Goal: Information Seeking & Learning: Learn about a topic

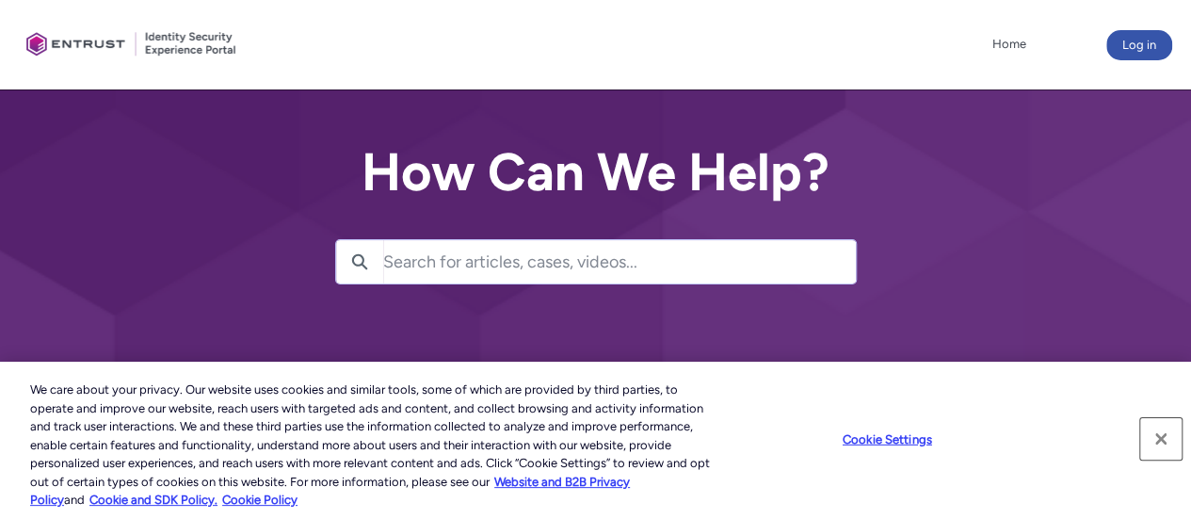
click at [1174, 437] on button "Close" at bounding box center [1160, 438] width 41 height 41
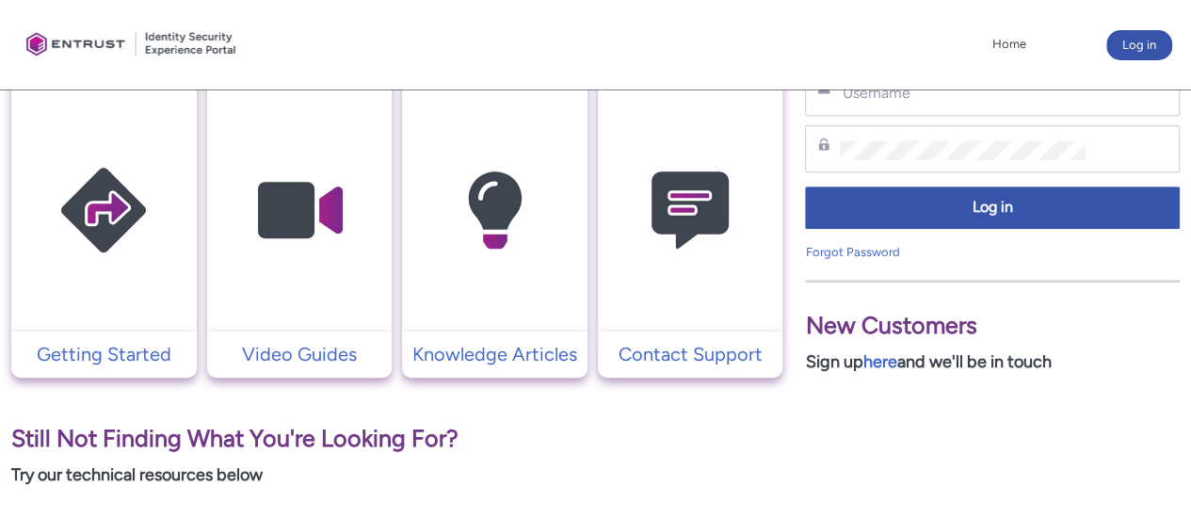
scroll to position [424, 0]
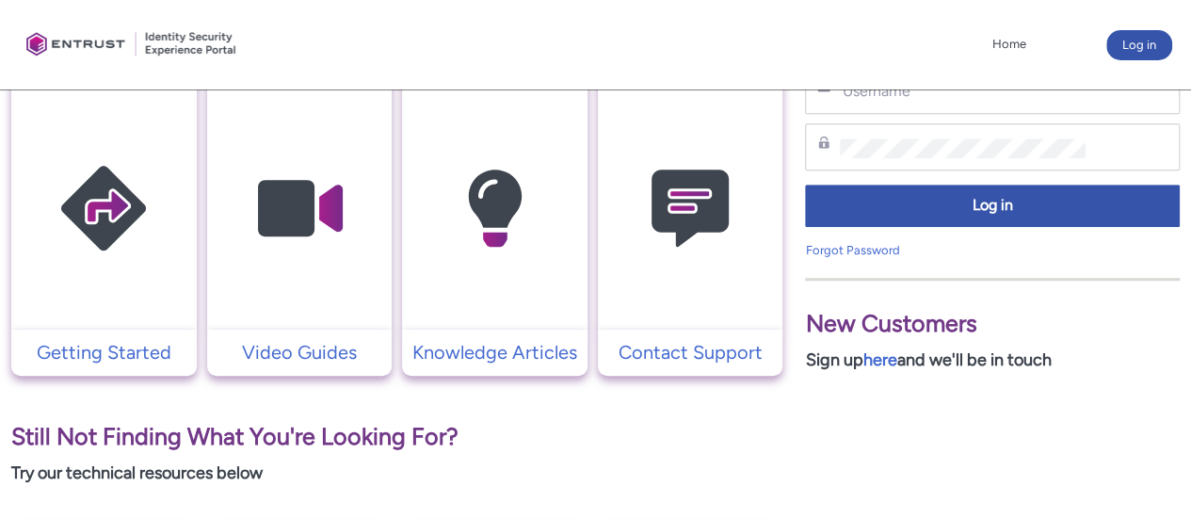
click at [138, 327] on link at bounding box center [103, 200] width 185 height 258
click at [508, 355] on p "Knowledge Articles" at bounding box center [494, 352] width 167 height 28
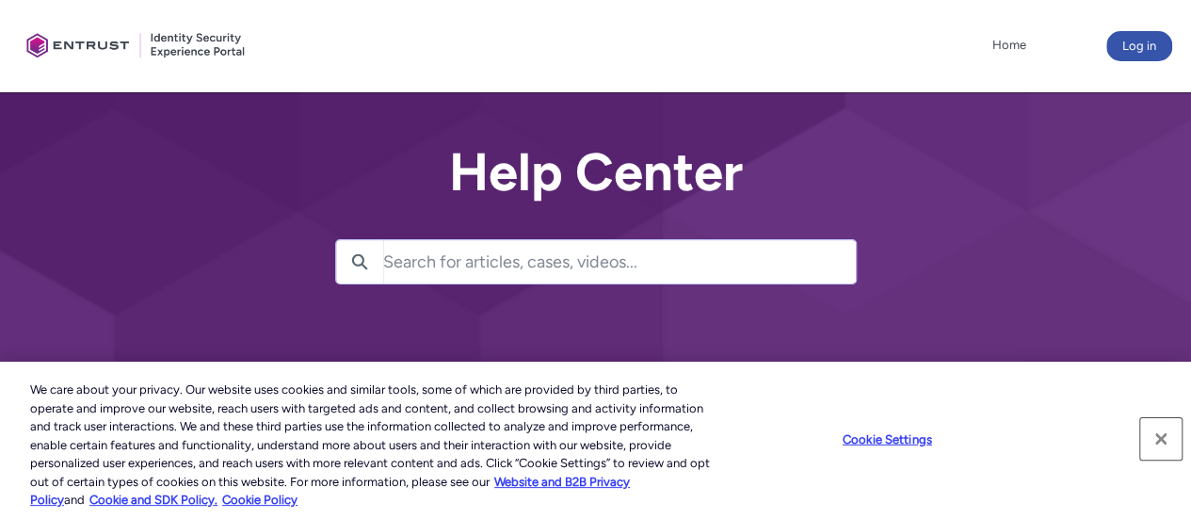
click at [1164, 450] on button "Close" at bounding box center [1160, 438] width 41 height 41
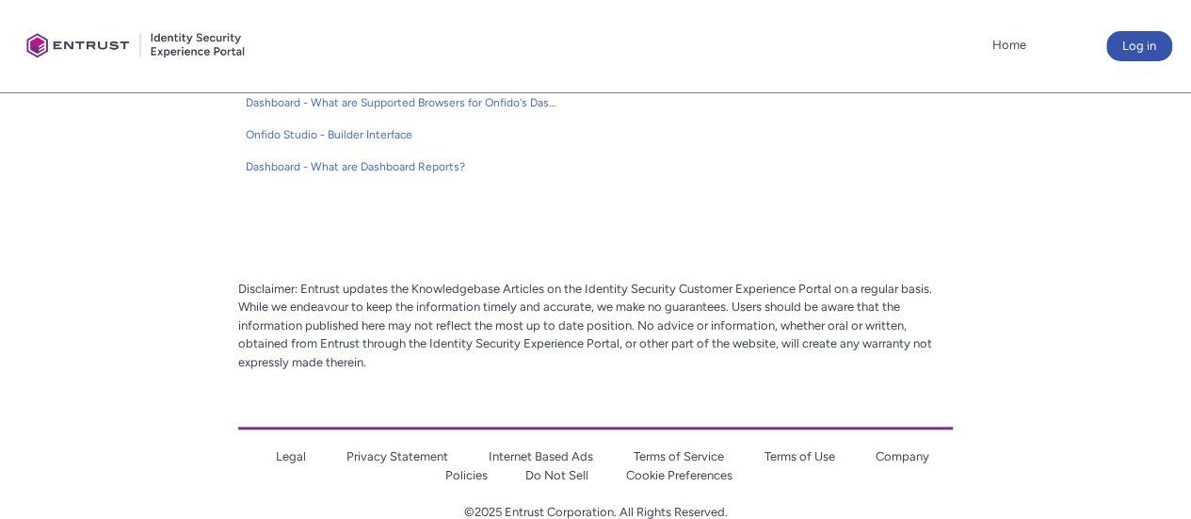
scroll to position [722, 0]
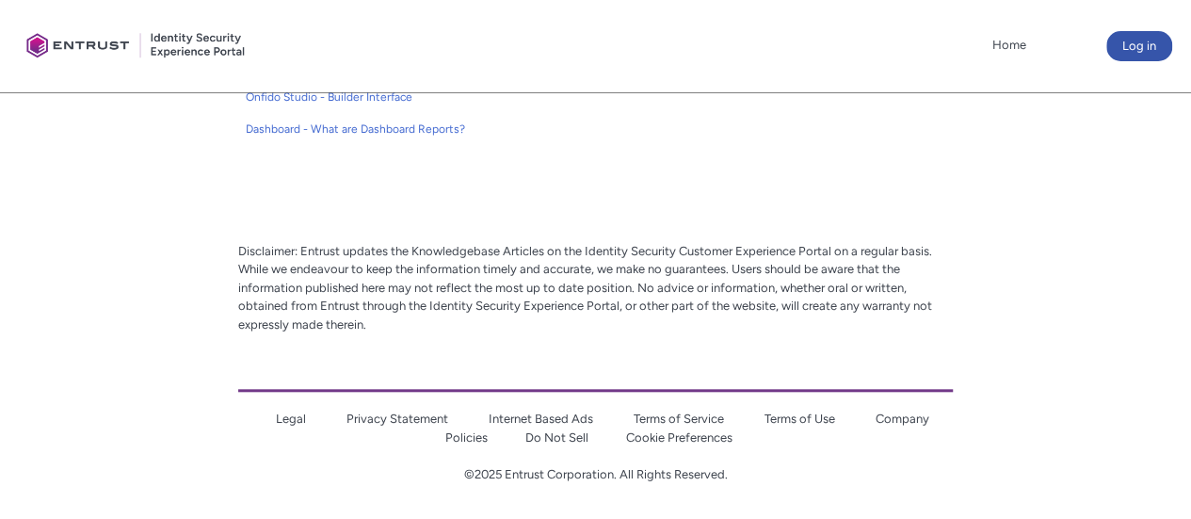
click at [475, 438] on link "Company Policies" at bounding box center [687, 427] width 484 height 33
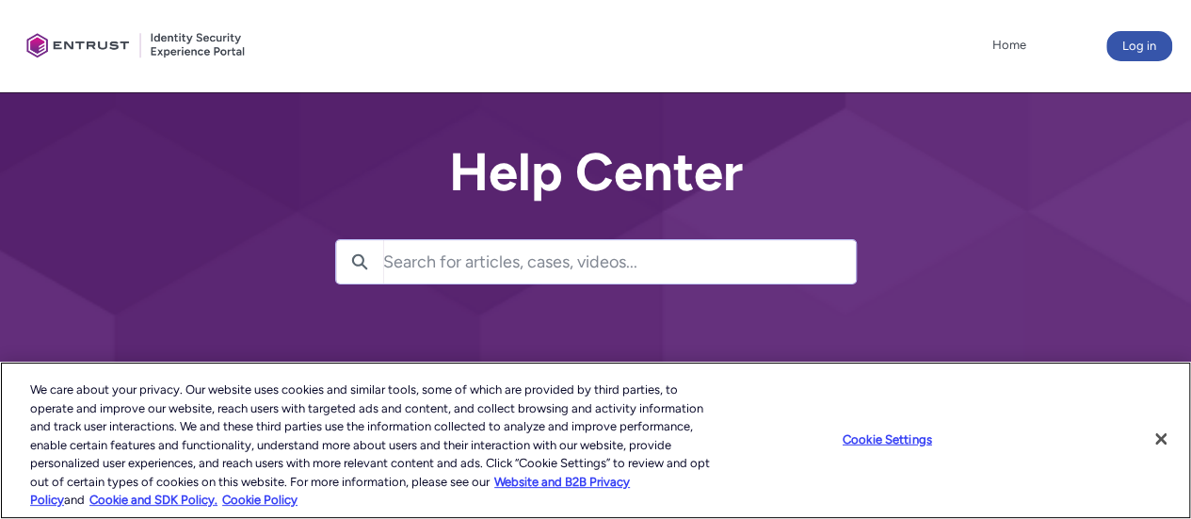
scroll to position [89, 0]
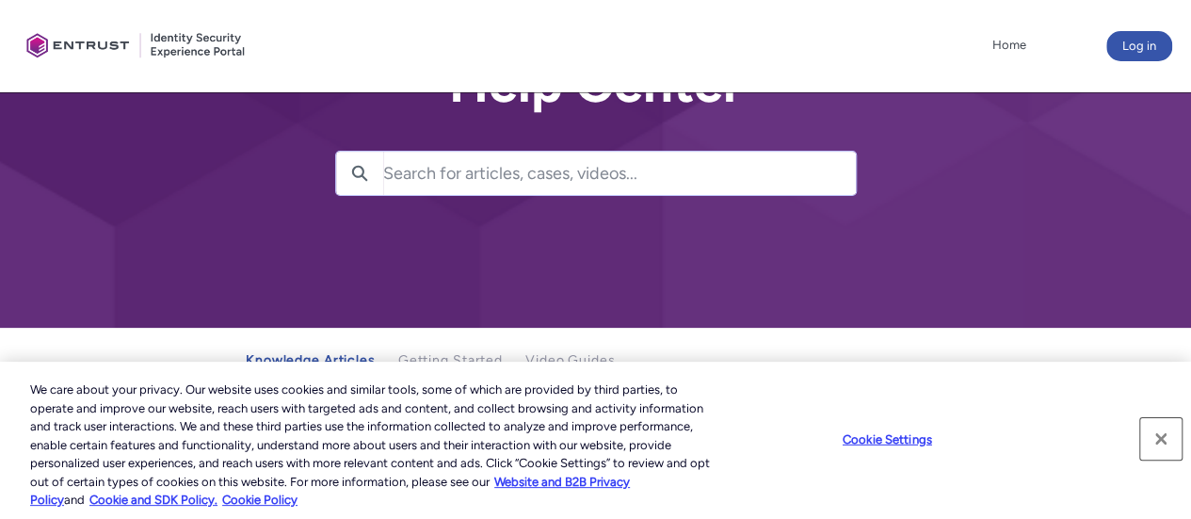
click at [1153, 438] on button "Close" at bounding box center [1160, 438] width 41 height 41
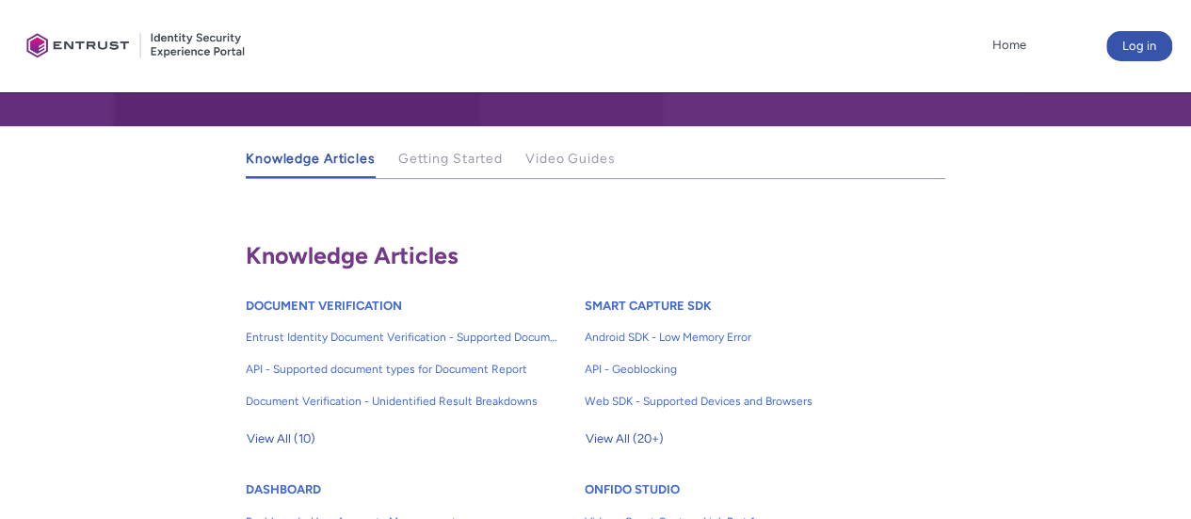
scroll to position [292, 0]
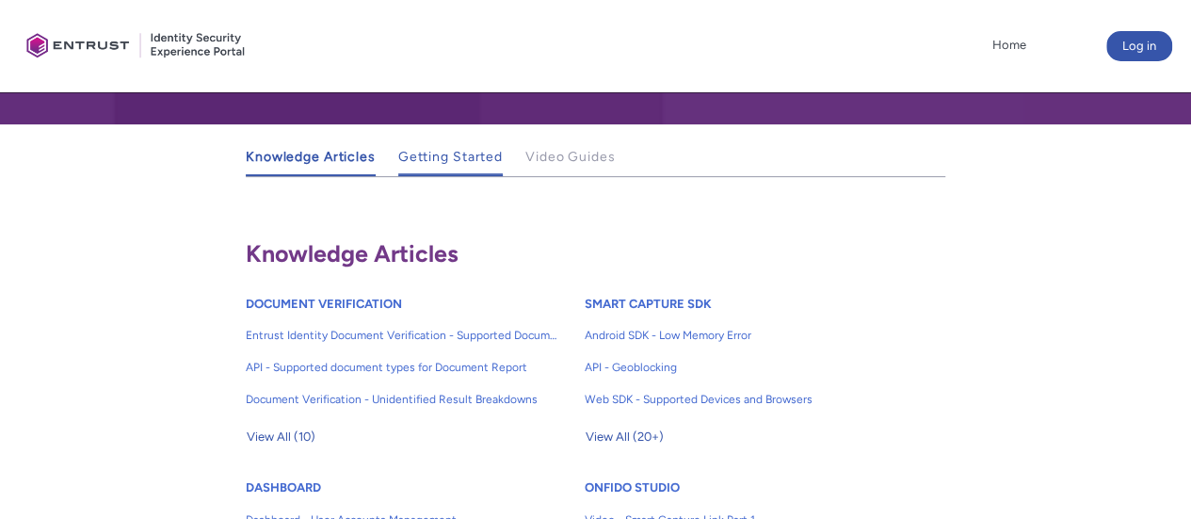
click at [425, 165] on link "Getting Started" at bounding box center [450, 157] width 105 height 37
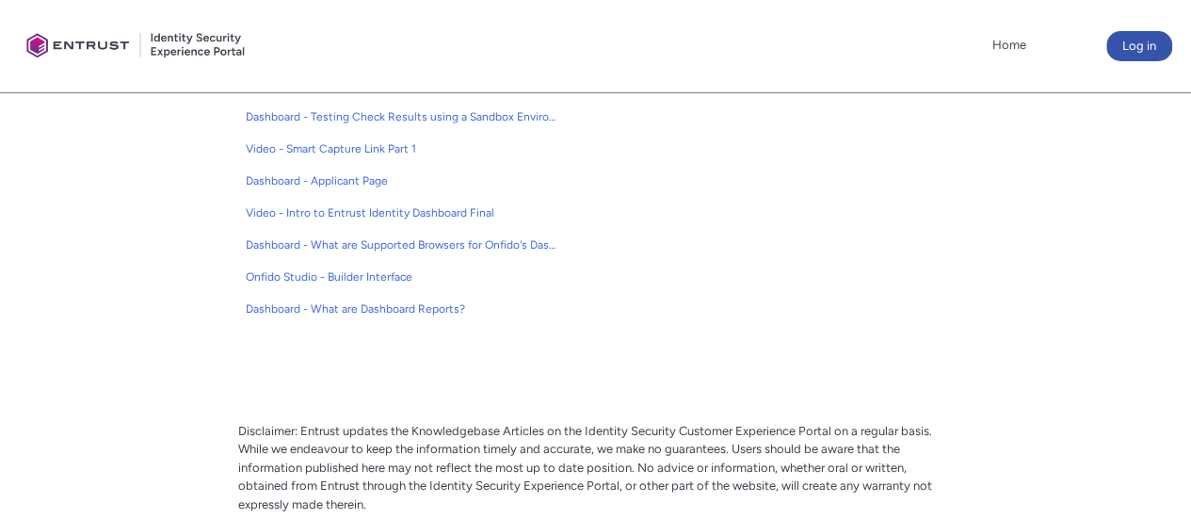
scroll to position [722, 0]
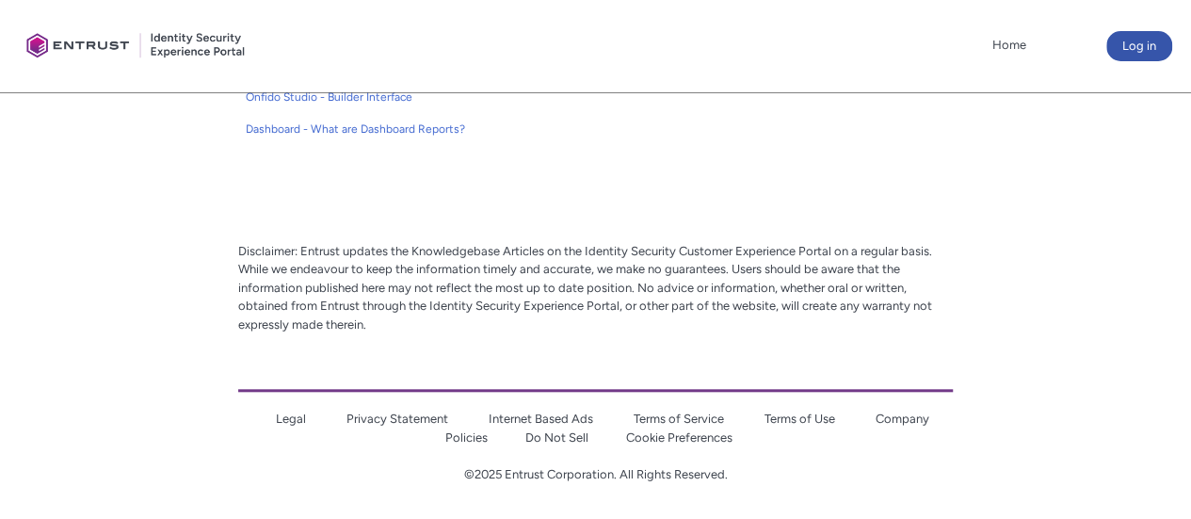
click at [906, 411] on link "Company Policies" at bounding box center [687, 427] width 484 height 33
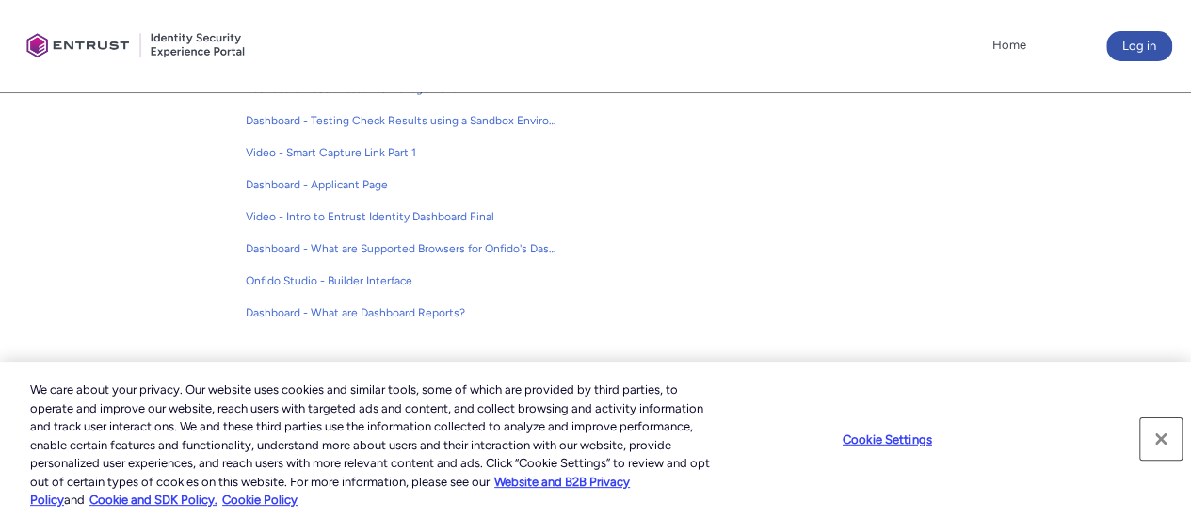
click at [1163, 432] on button "Close" at bounding box center [1160, 438] width 41 height 41
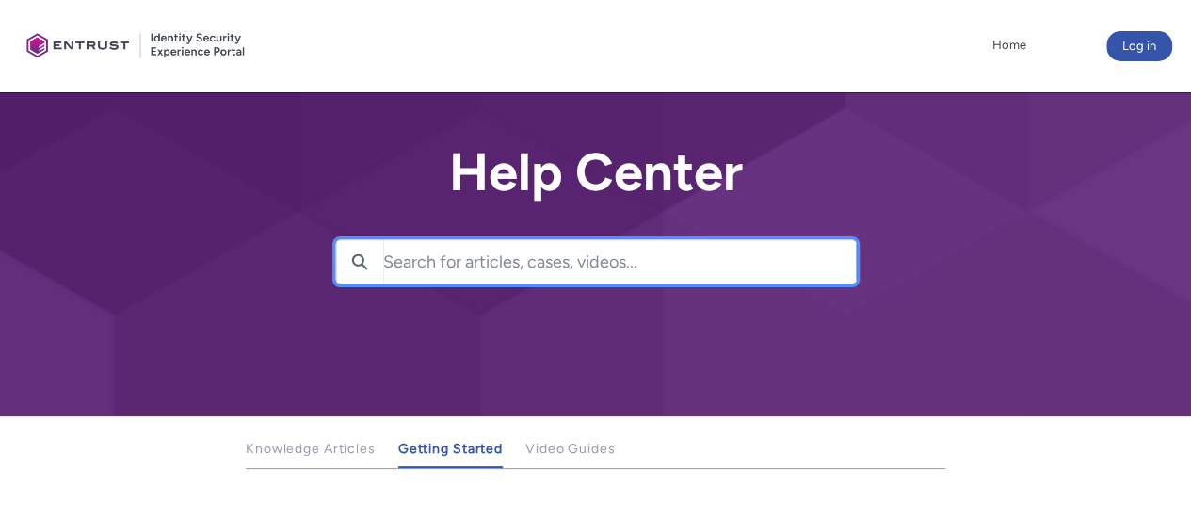
click at [725, 240] on input "Search for articles, cases, videos..." at bounding box center [619, 261] width 473 height 43
type input "AI"
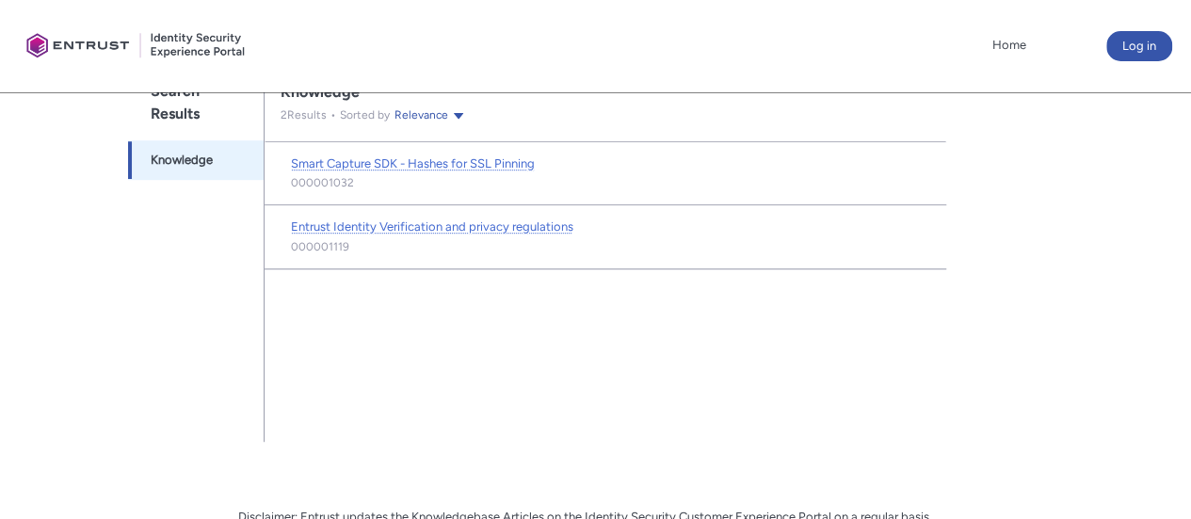
scroll to position [428, 0]
click at [460, 219] on span "Entrust Identity Verification and privacy regulations" at bounding box center [432, 226] width 282 height 14
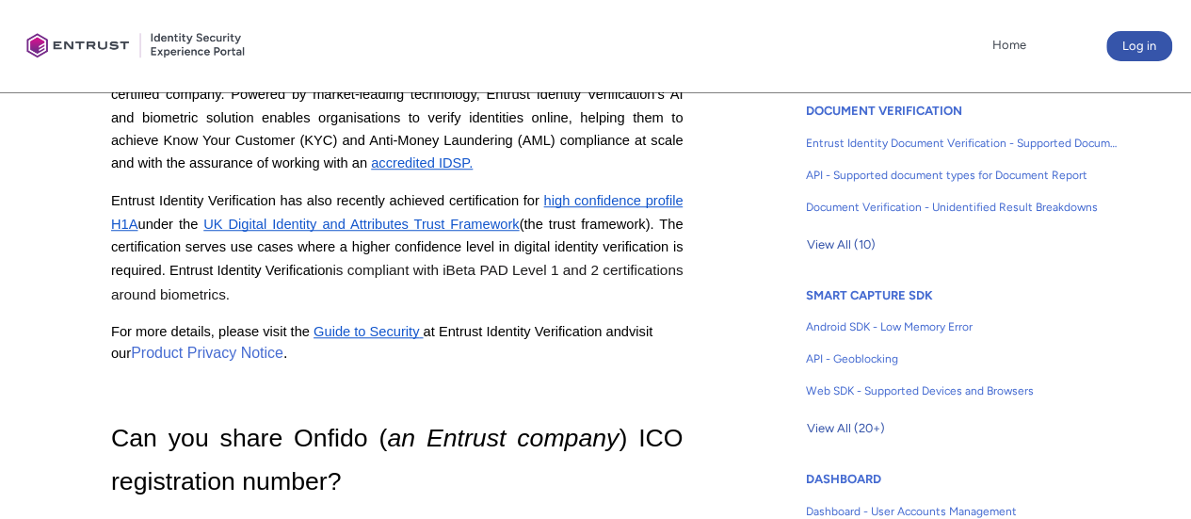
scroll to position [632, 0]
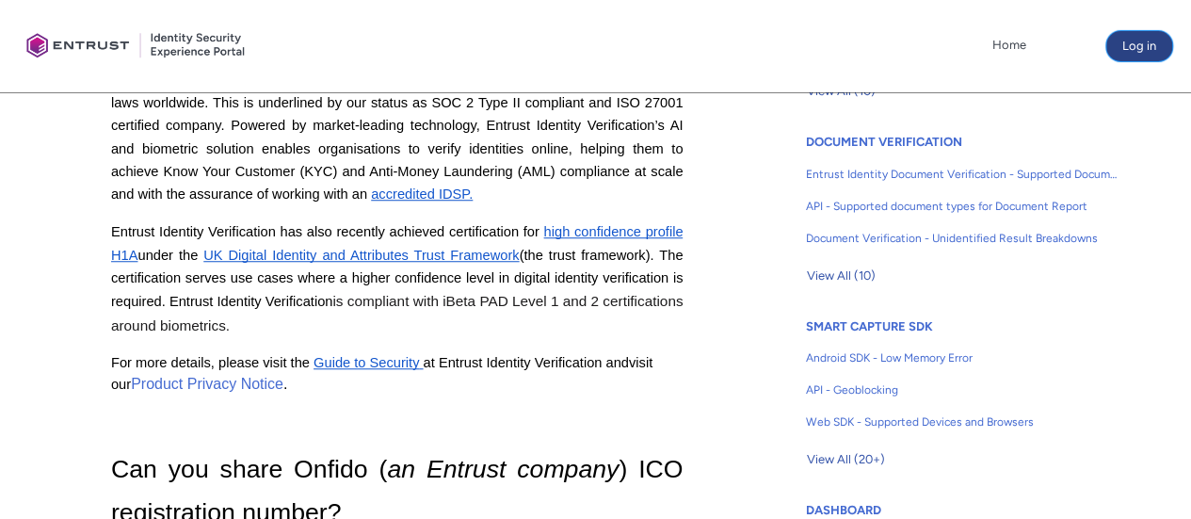
click at [1124, 37] on button "Log in" at bounding box center [1139, 46] width 66 height 30
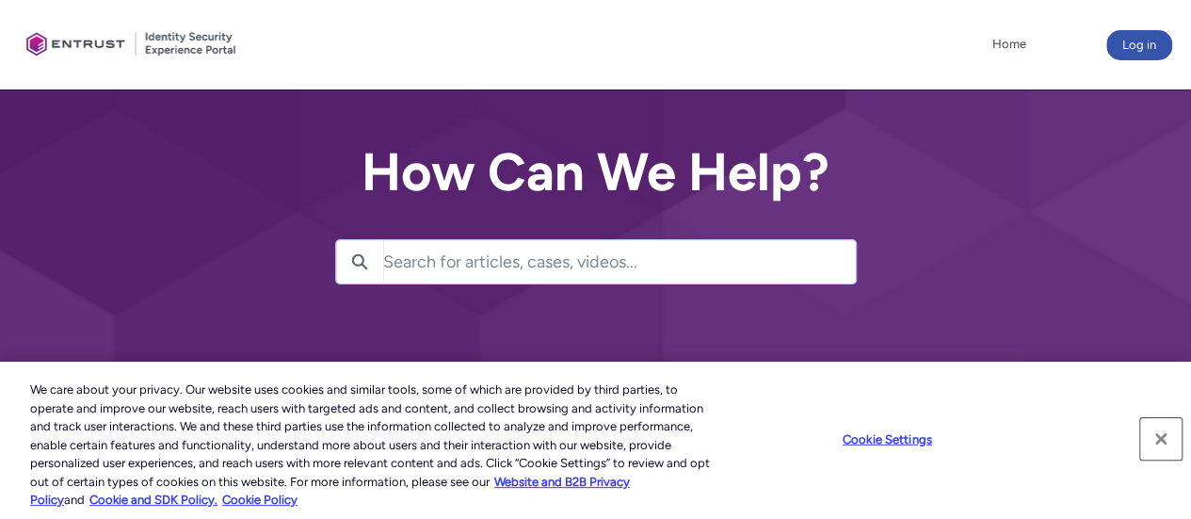
click at [1158, 428] on button "Close" at bounding box center [1160, 438] width 41 height 41
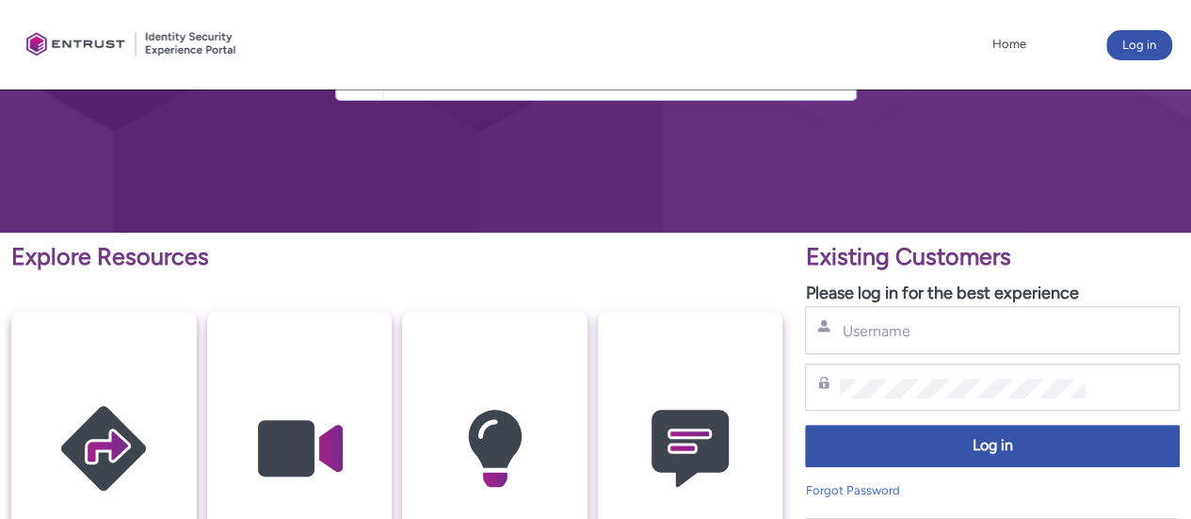
scroll to position [185, 0]
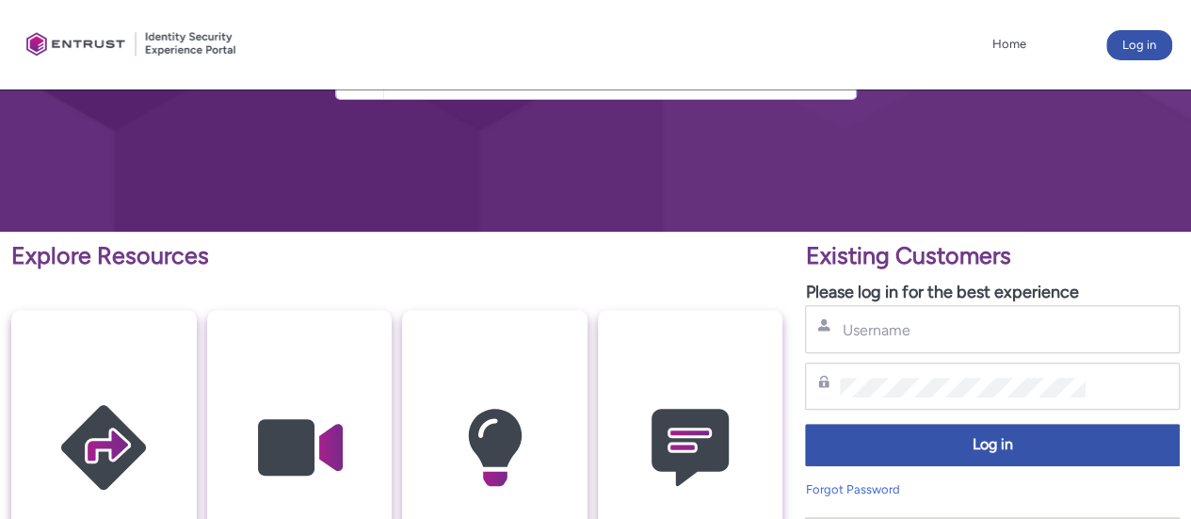
click at [909, 315] on div "Username" at bounding box center [992, 329] width 375 height 48
click at [911, 322] on input "Username" at bounding box center [962, 330] width 245 height 20
click at [912, 325] on input "Username" at bounding box center [962, 330] width 245 height 20
type input "s"
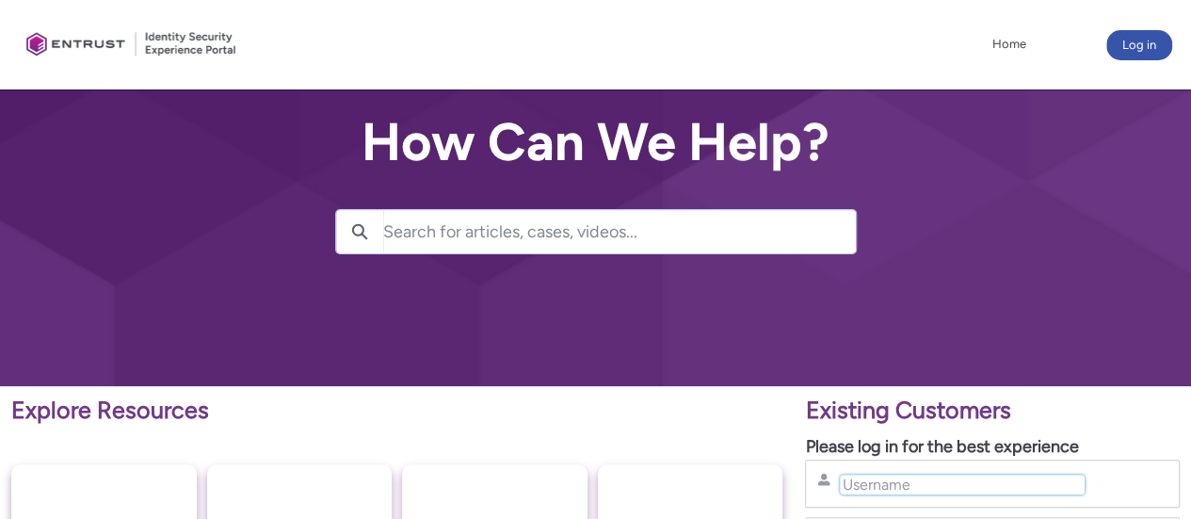
scroll to position [0, 0]
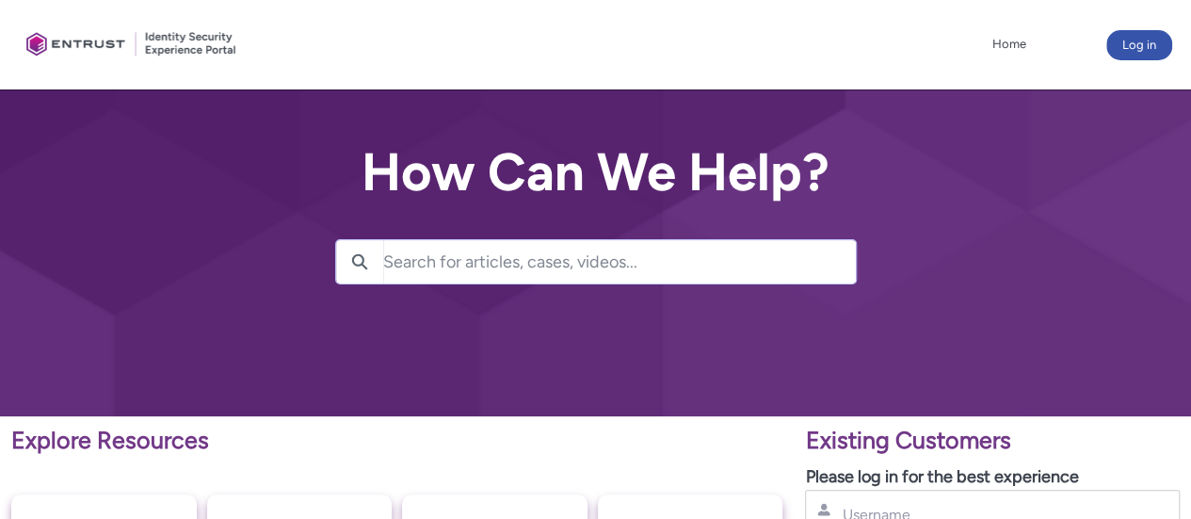
click at [752, 264] on input "Search for articles, cases, videos..." at bounding box center [619, 261] width 473 height 43
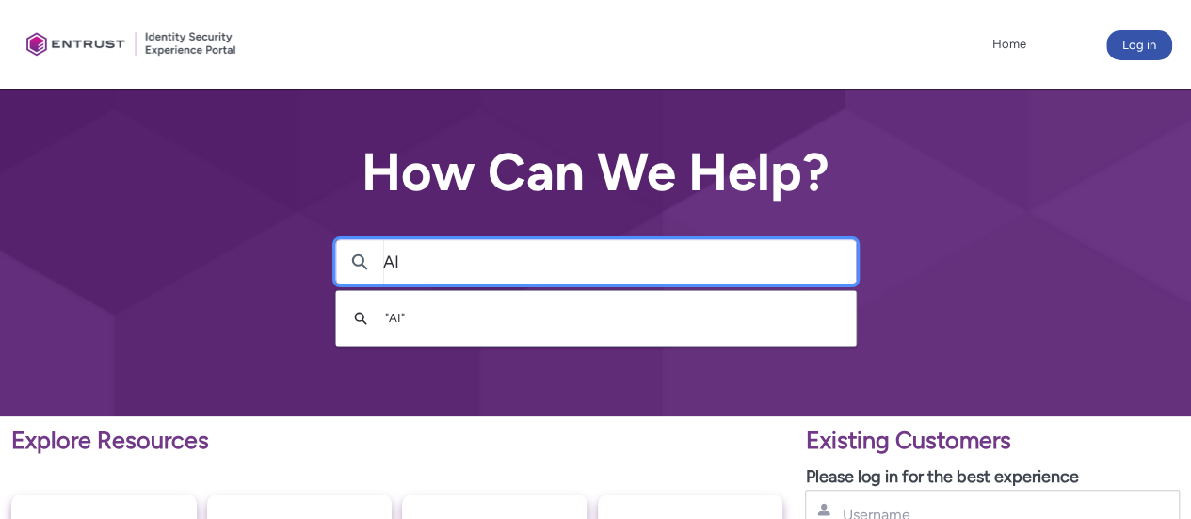
type input "AI"
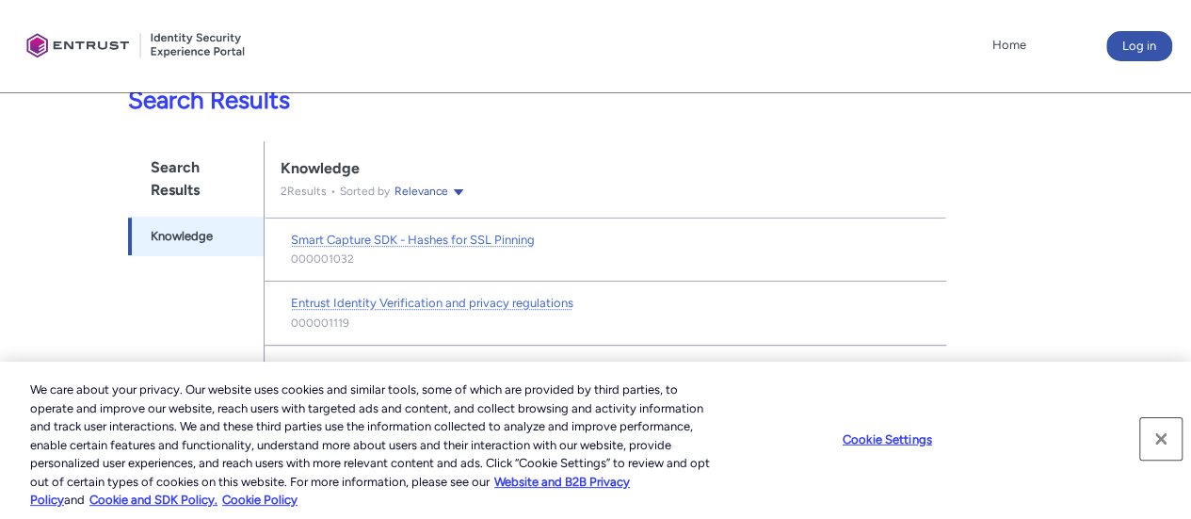
click at [1156, 434] on button "Close" at bounding box center [1160, 438] width 41 height 41
